Goal: Information Seeking & Learning: Learn about a topic

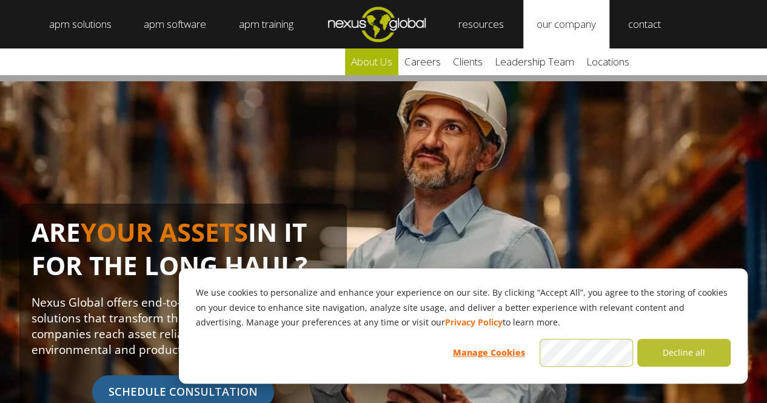
click at [384, 64] on link "about us" at bounding box center [371, 62] width 53 height 27
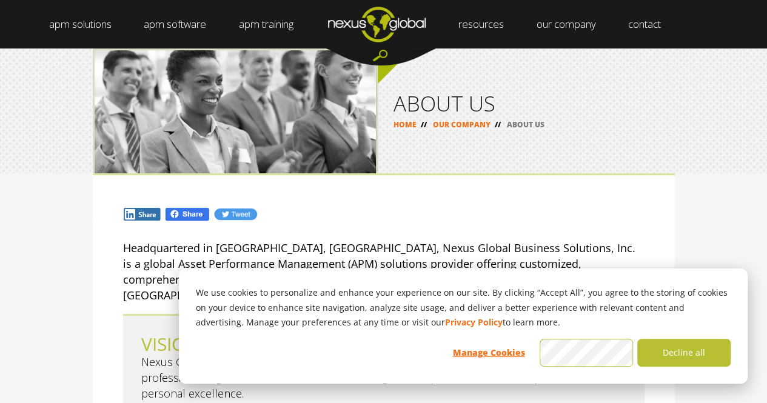
scroll to position [61, 0]
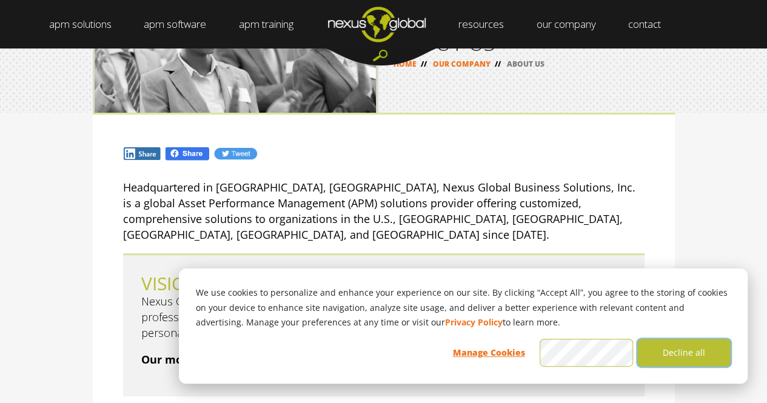
click at [717, 350] on button "Decline all" at bounding box center [683, 353] width 93 height 28
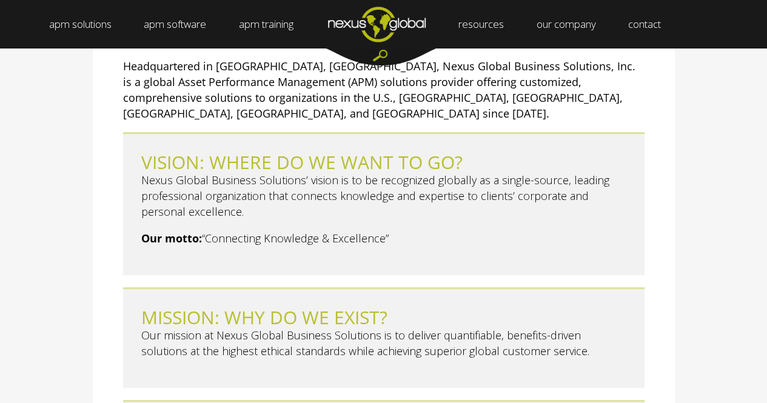
scroll to position [0, 0]
